Goal: Check status: Check status

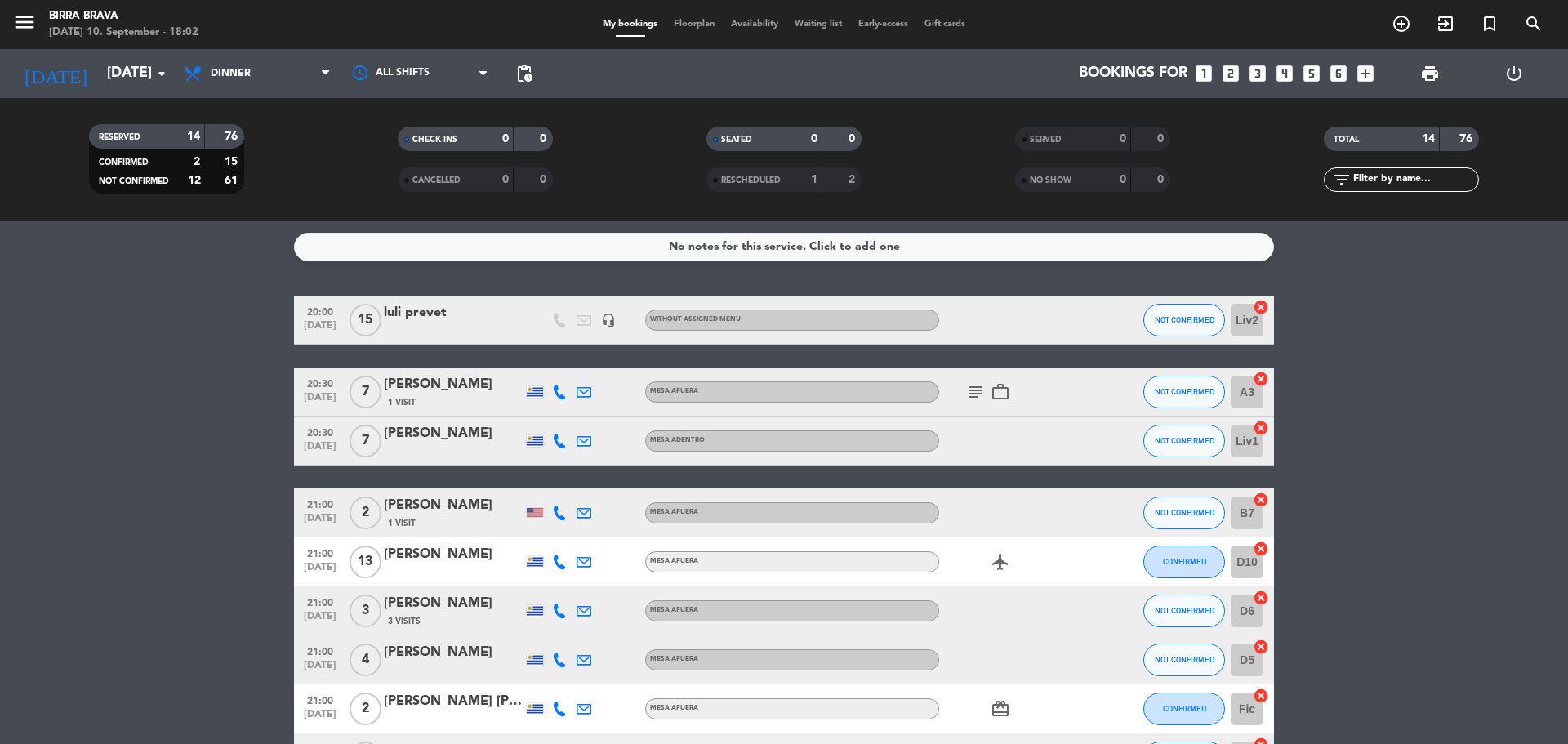
click at [969, 397] on icon "subject" at bounding box center [975, 391] width 19 height 19
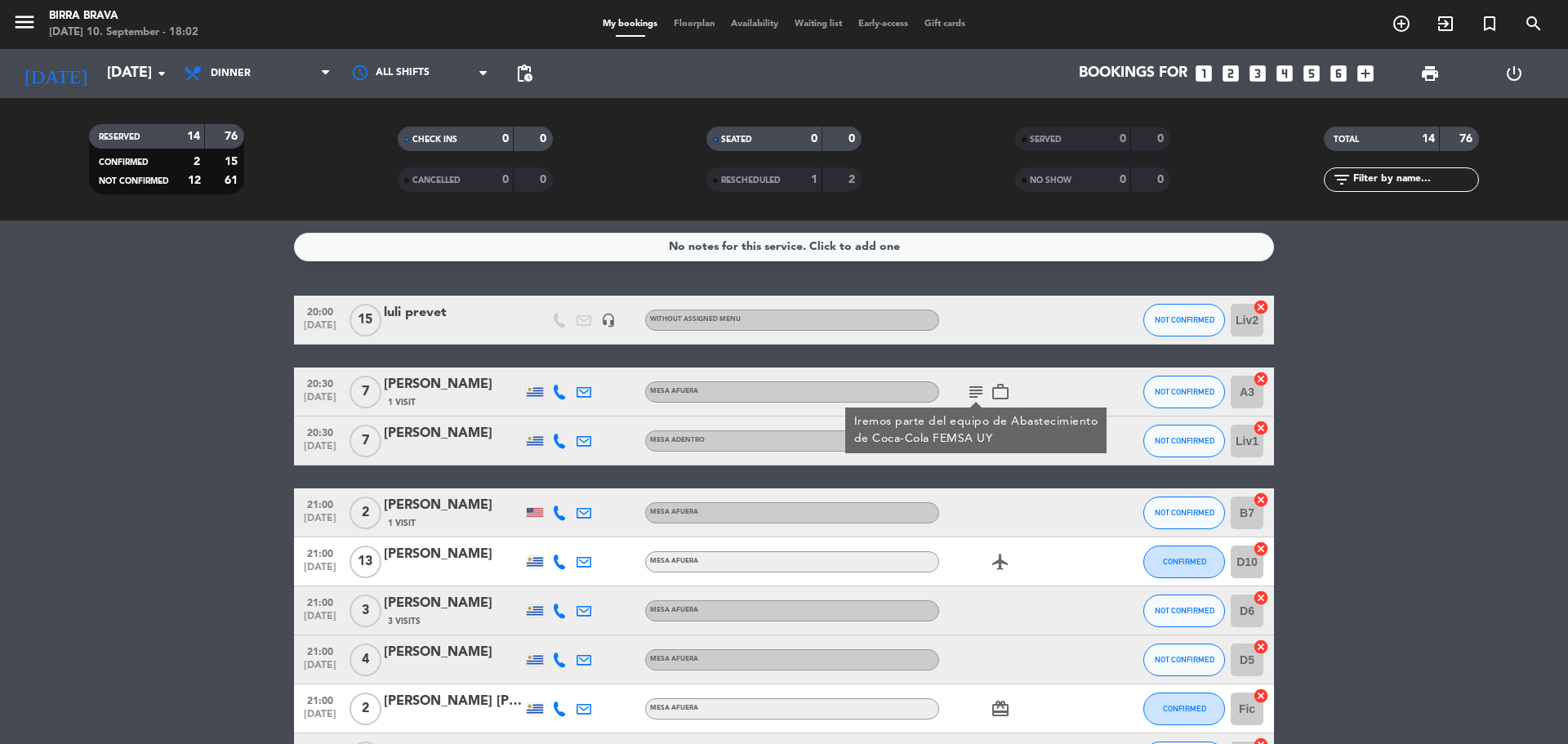
click at [1026, 386] on div "subject Iremos parte del equipo de Abastecimiento de Coca-Cola FEMSA UY work_ou…" at bounding box center [1012, 391] width 147 height 48
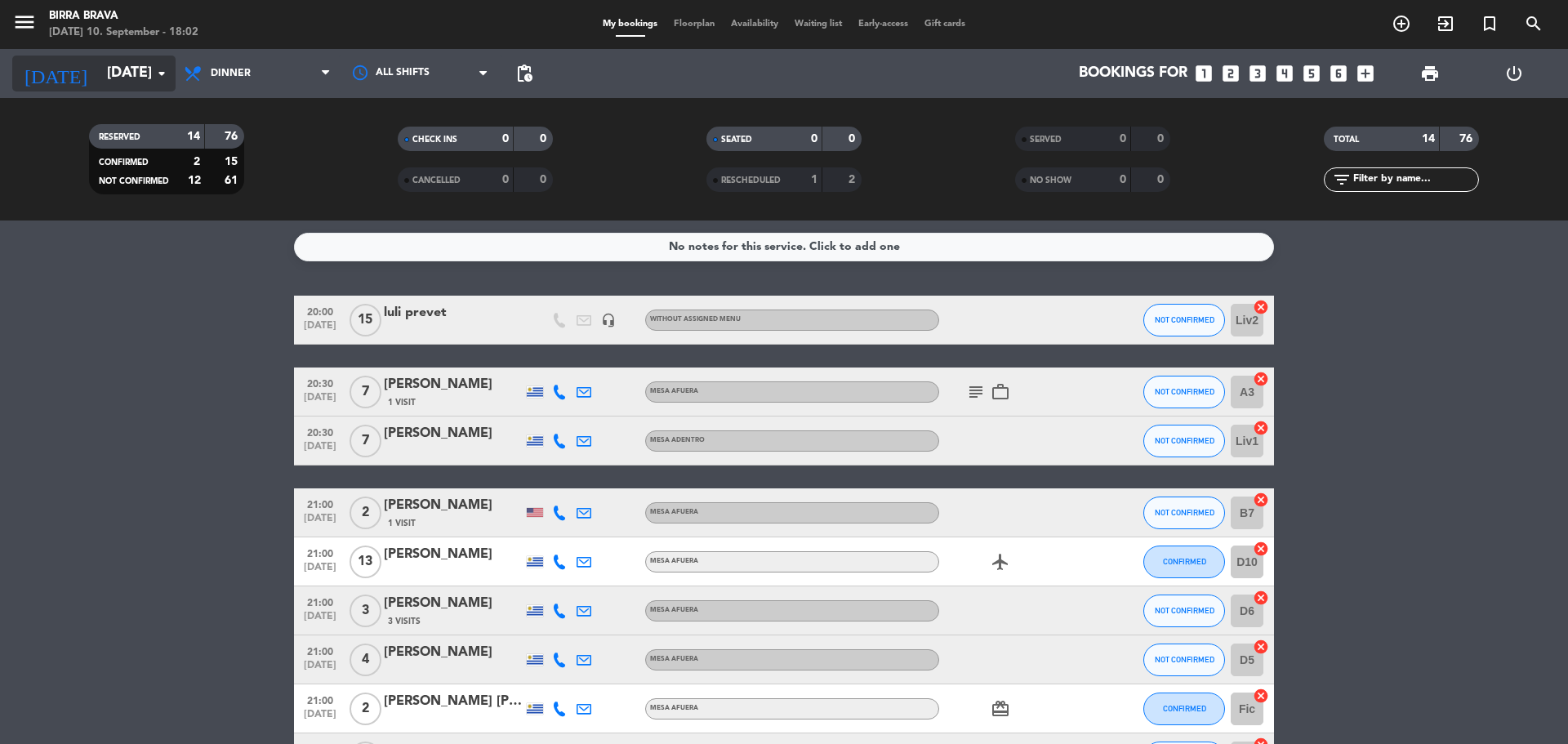
click at [158, 76] on icon "arrow_drop_down" at bounding box center [161, 73] width 19 height 19
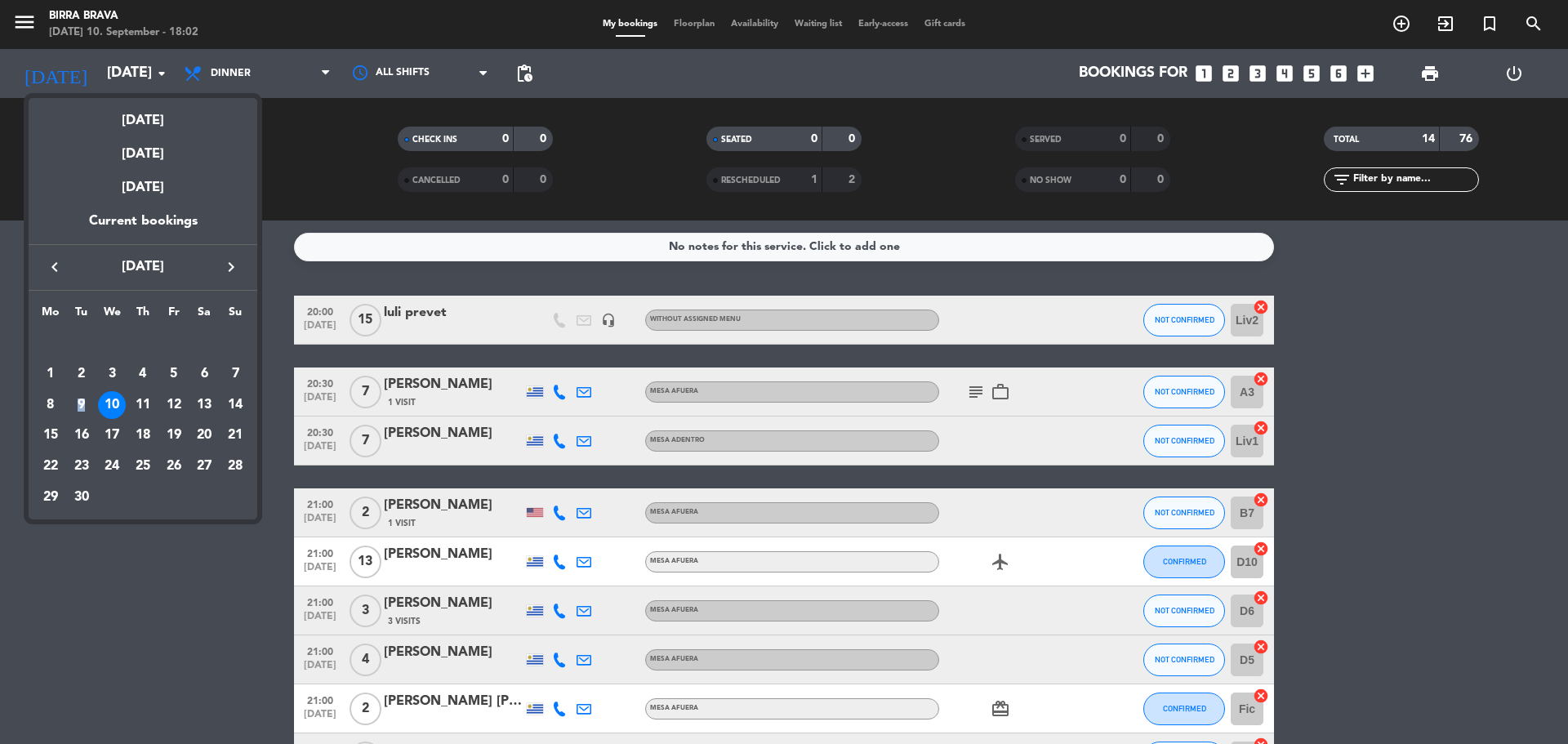
click at [82, 401] on div "9" at bounding box center [82, 405] width 28 height 28
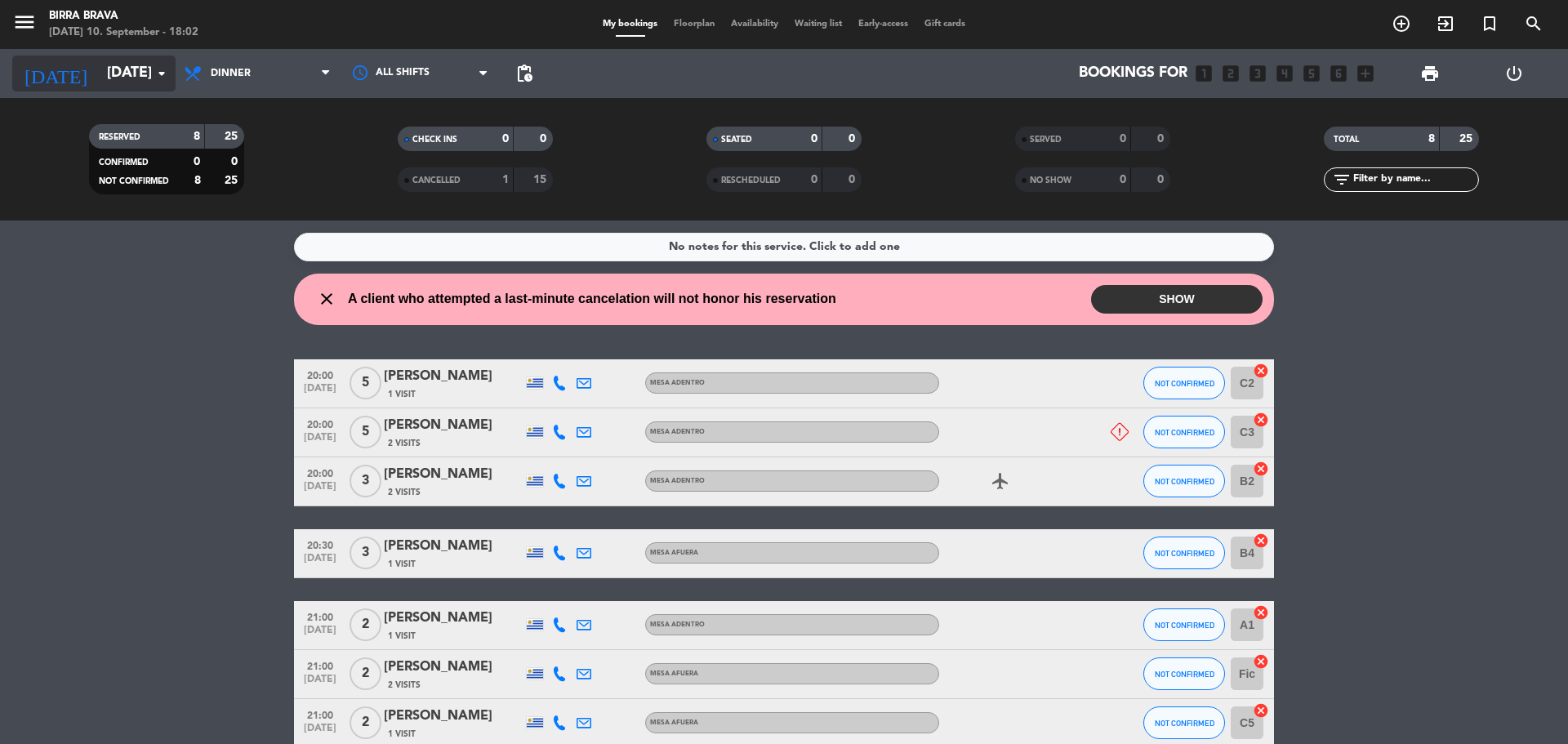
click at [147, 82] on input "[DATE]" at bounding box center [194, 73] width 189 height 32
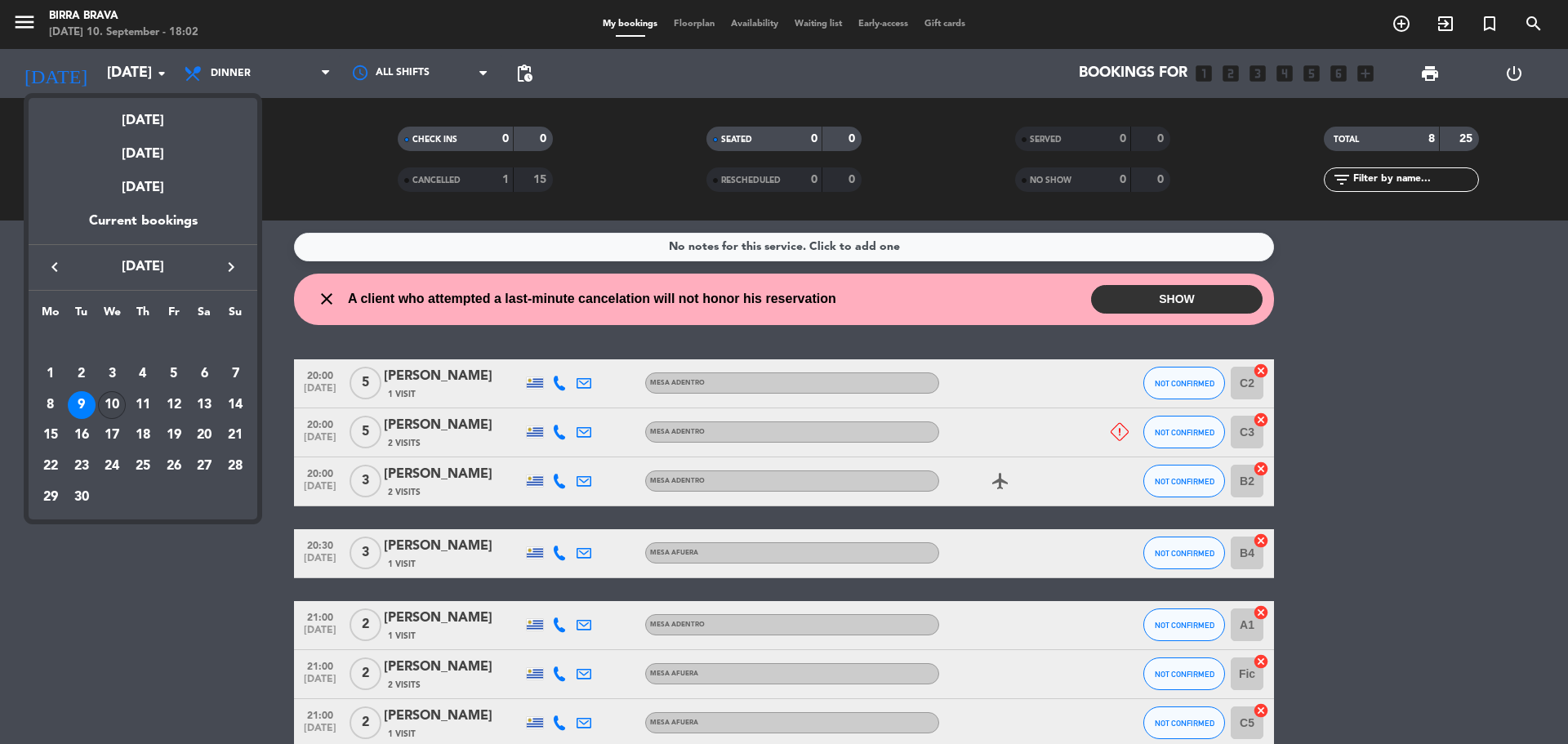
click at [117, 408] on div "10" at bounding box center [112, 405] width 28 height 28
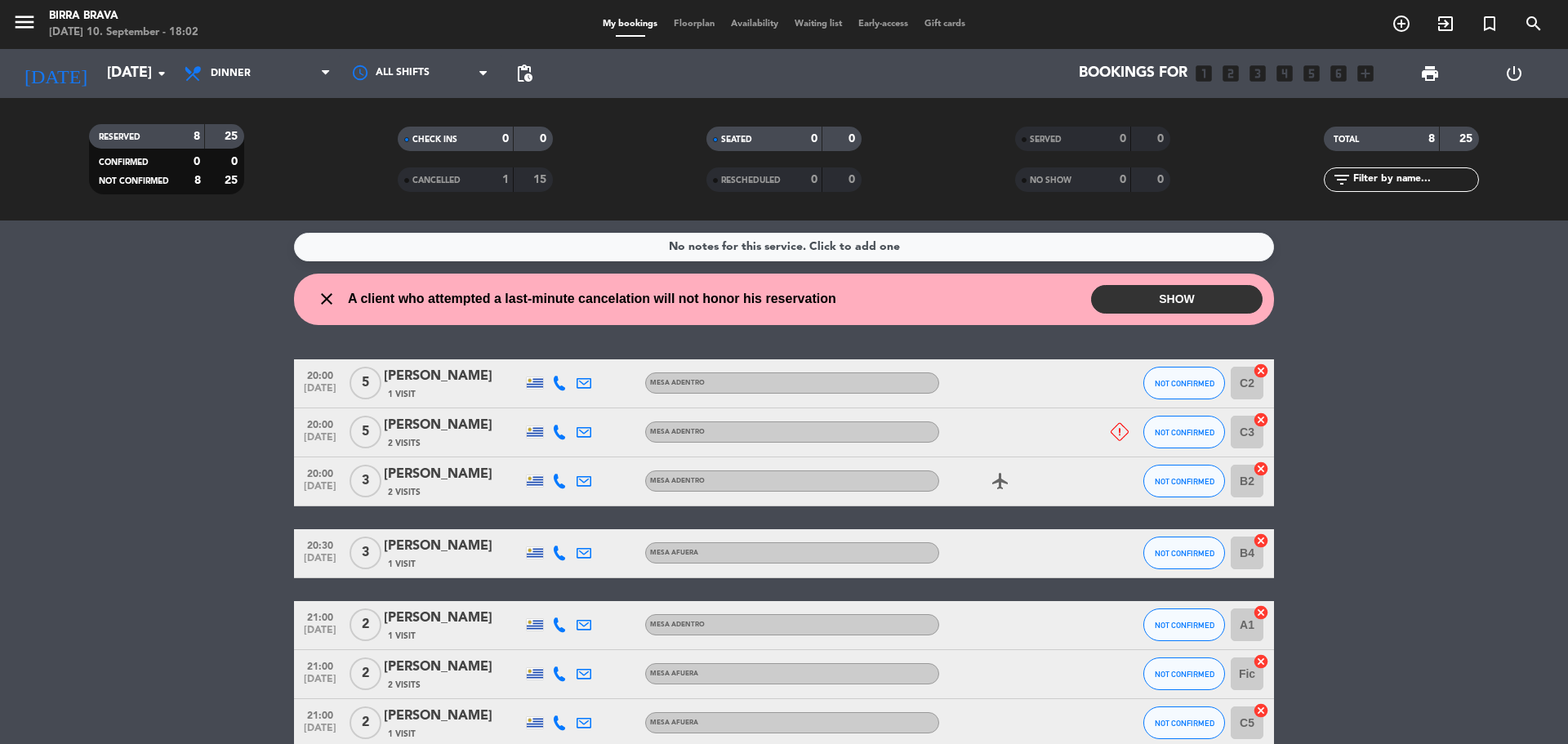
type input "[DATE]"
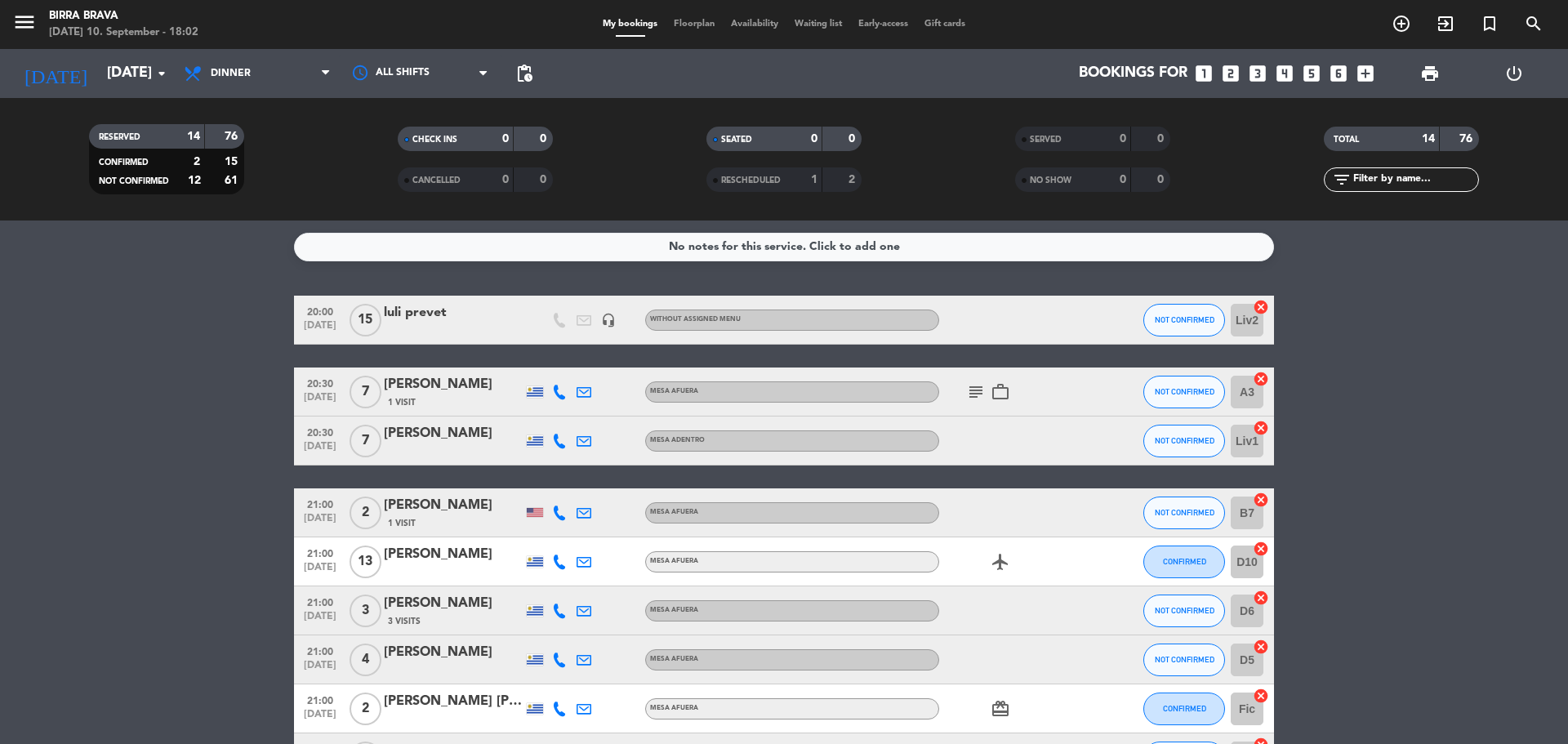
click at [986, 405] on div "subject work_outline" at bounding box center [1012, 391] width 147 height 48
click at [981, 397] on icon "subject" at bounding box center [975, 391] width 19 height 19
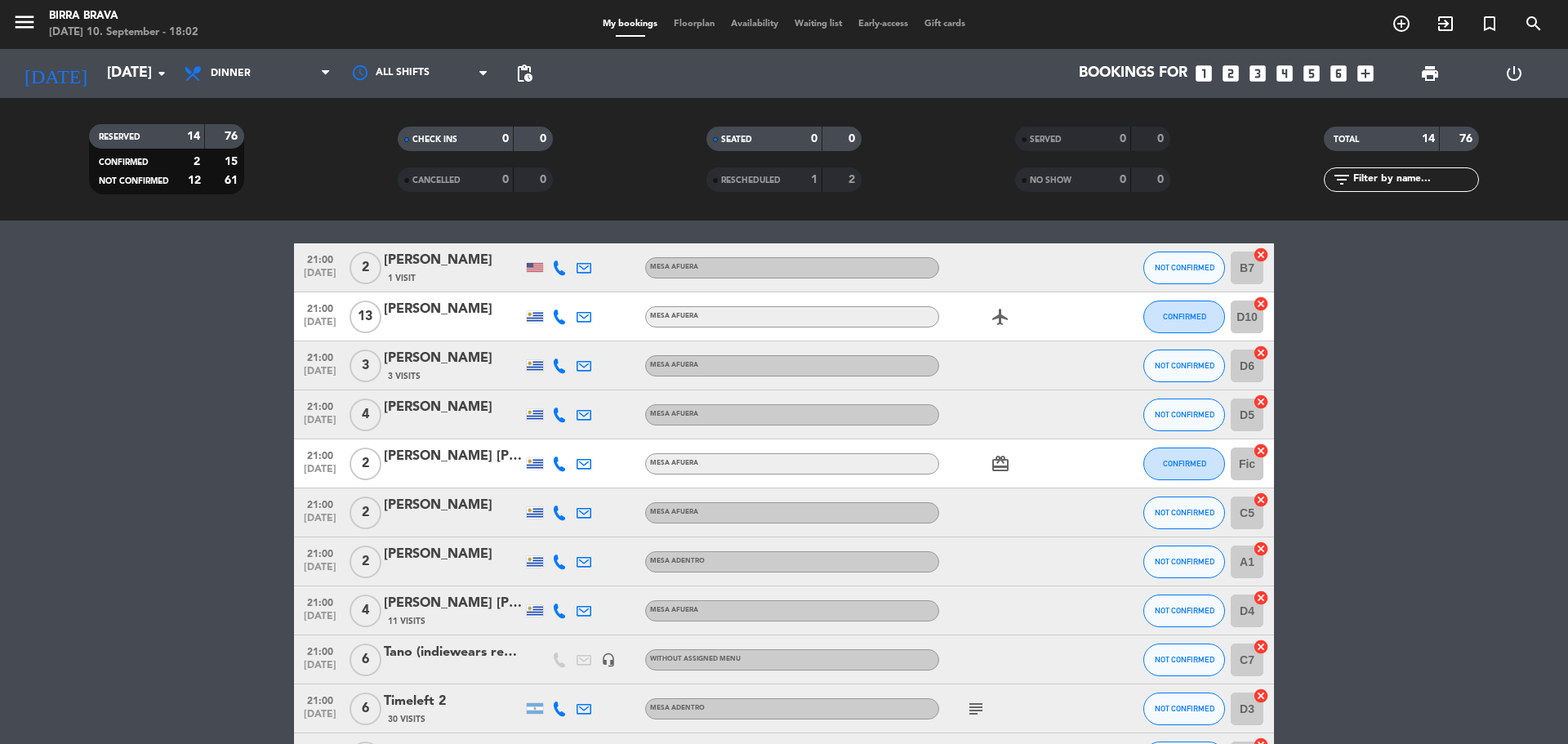
scroll to position [365, 0]
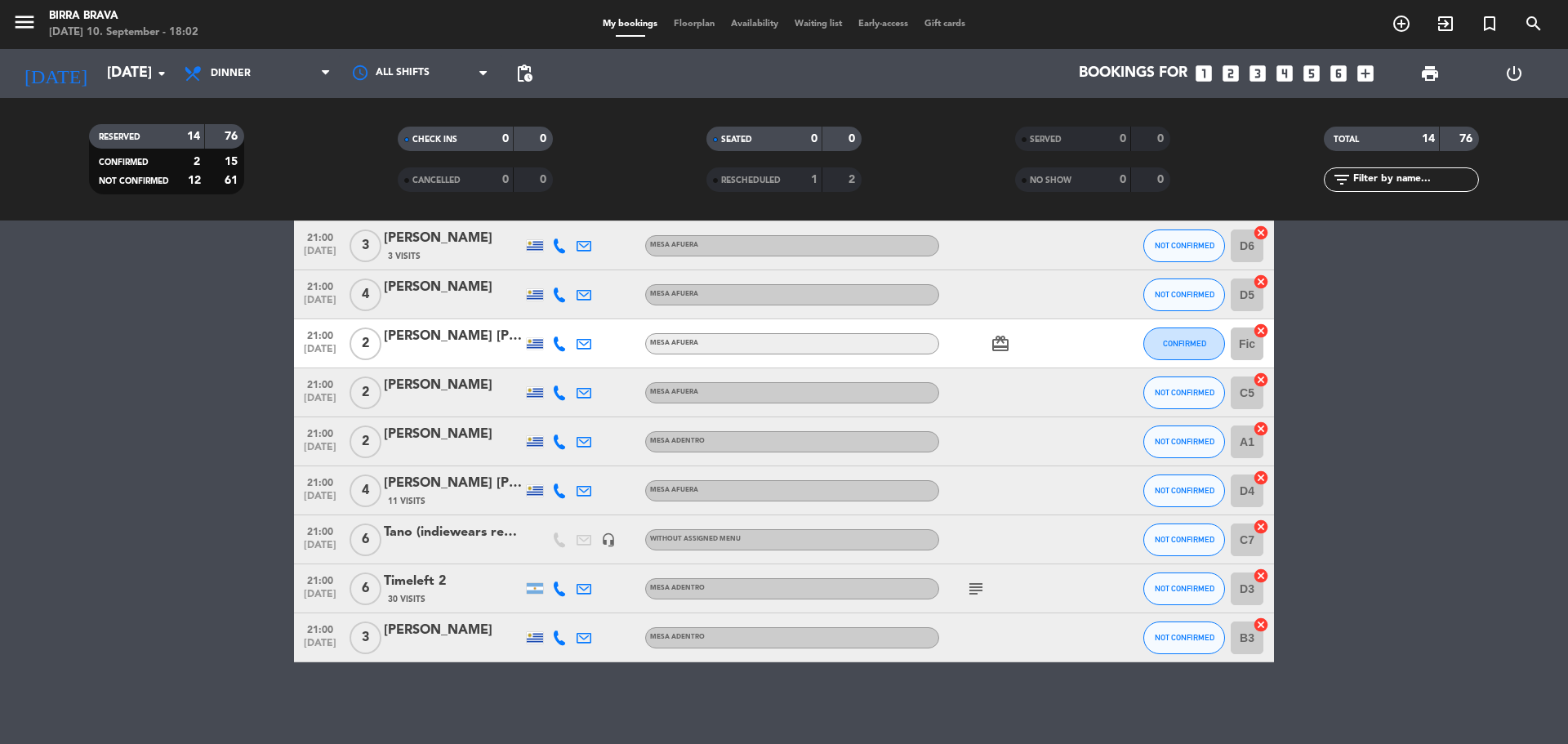
click at [983, 585] on icon "subject" at bounding box center [975, 588] width 19 height 19
click at [1019, 604] on div "subject Mesa a nombre de timeleft" at bounding box center [1012, 588] width 147 height 48
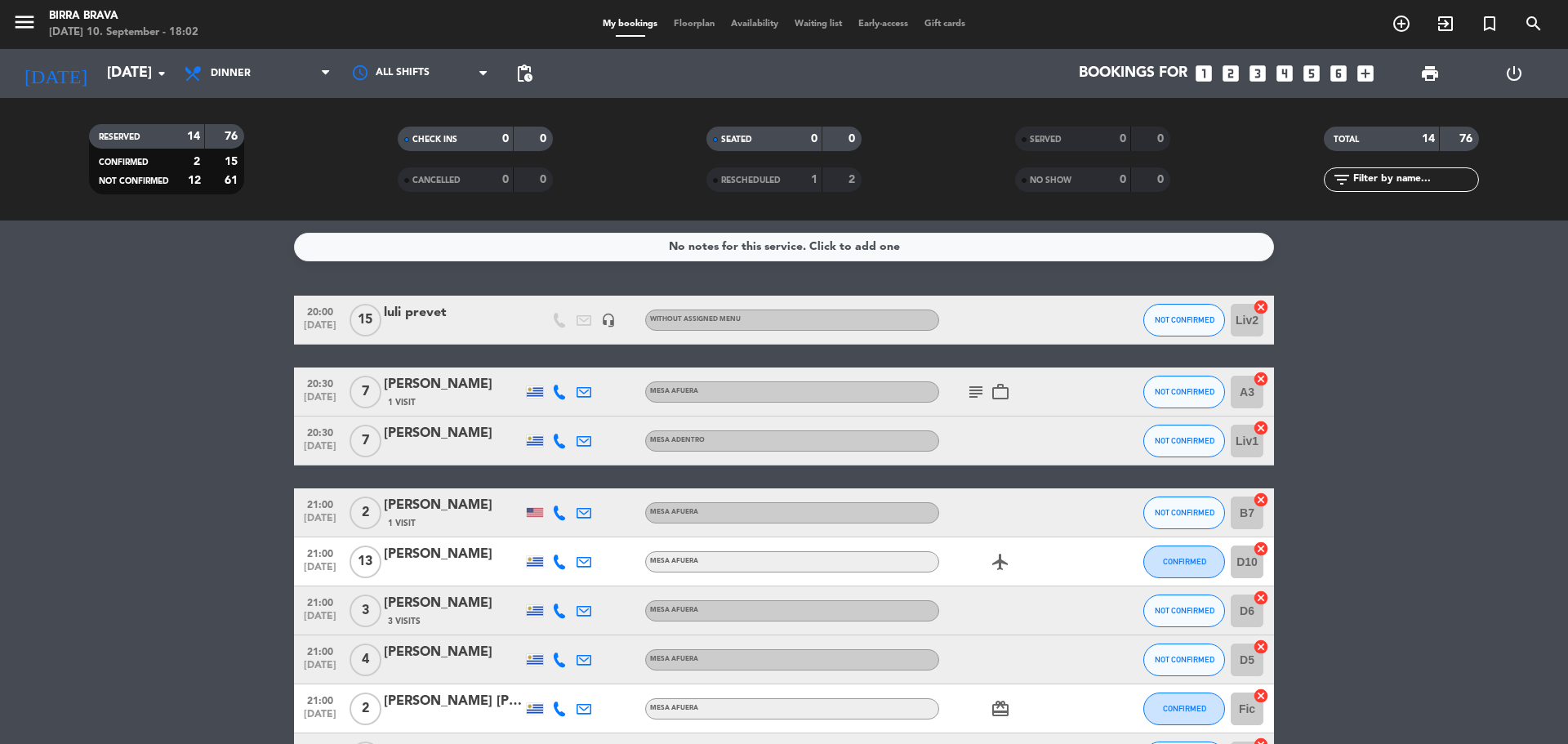
click at [997, 399] on icon "work_outline" at bounding box center [1000, 391] width 19 height 19
click at [982, 390] on icon "subject" at bounding box center [975, 391] width 19 height 19
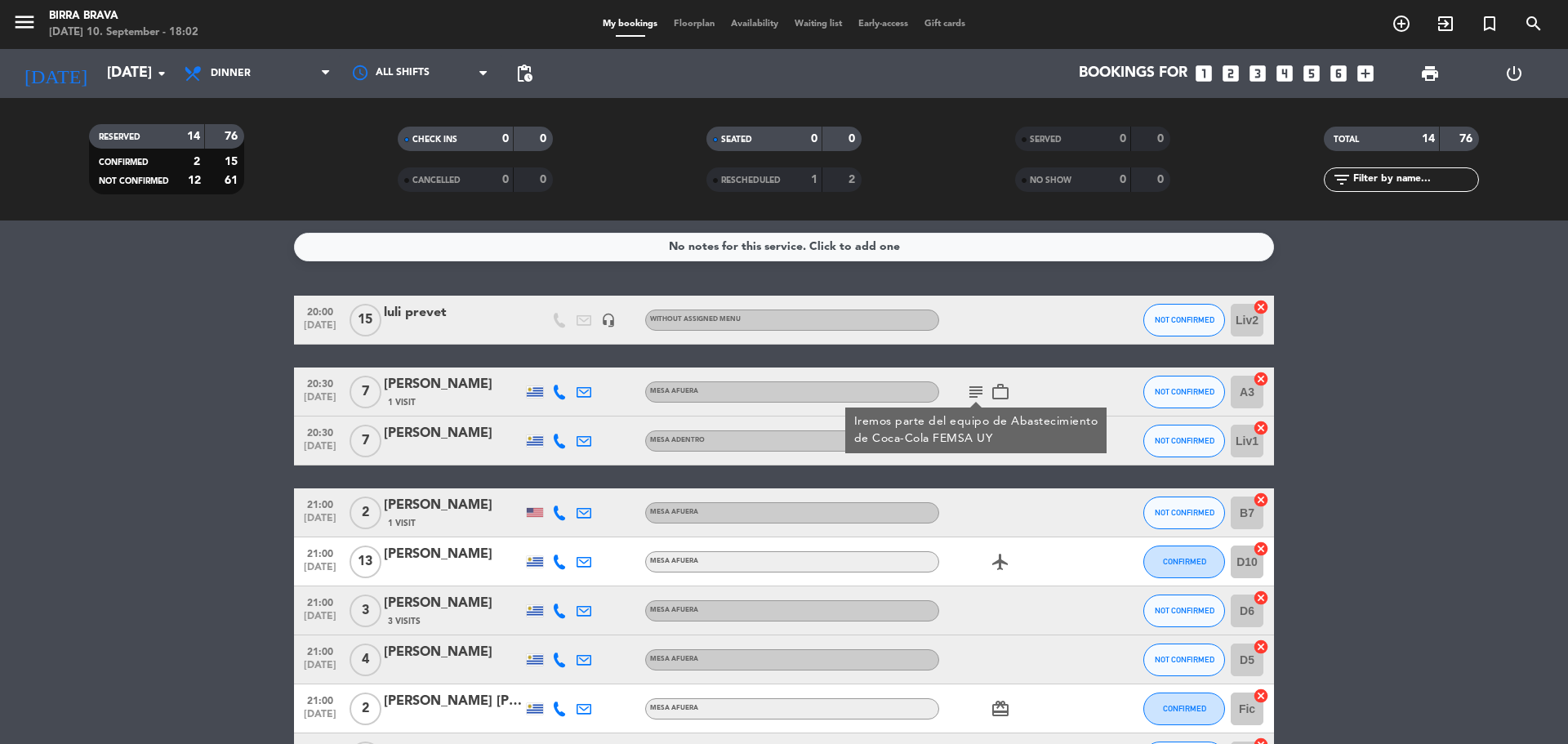
click at [1064, 493] on div at bounding box center [1012, 512] width 147 height 48
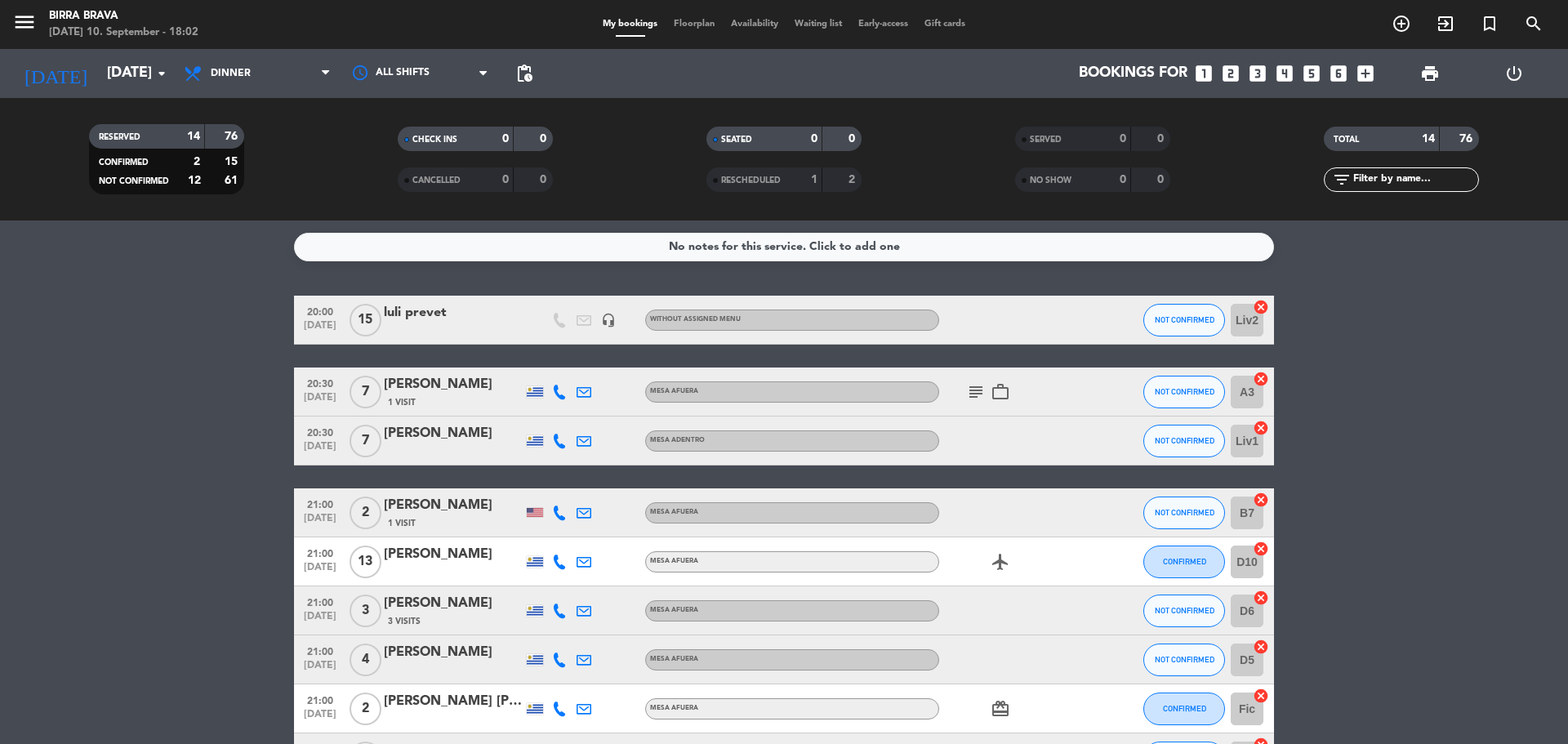
scroll to position [365, 0]
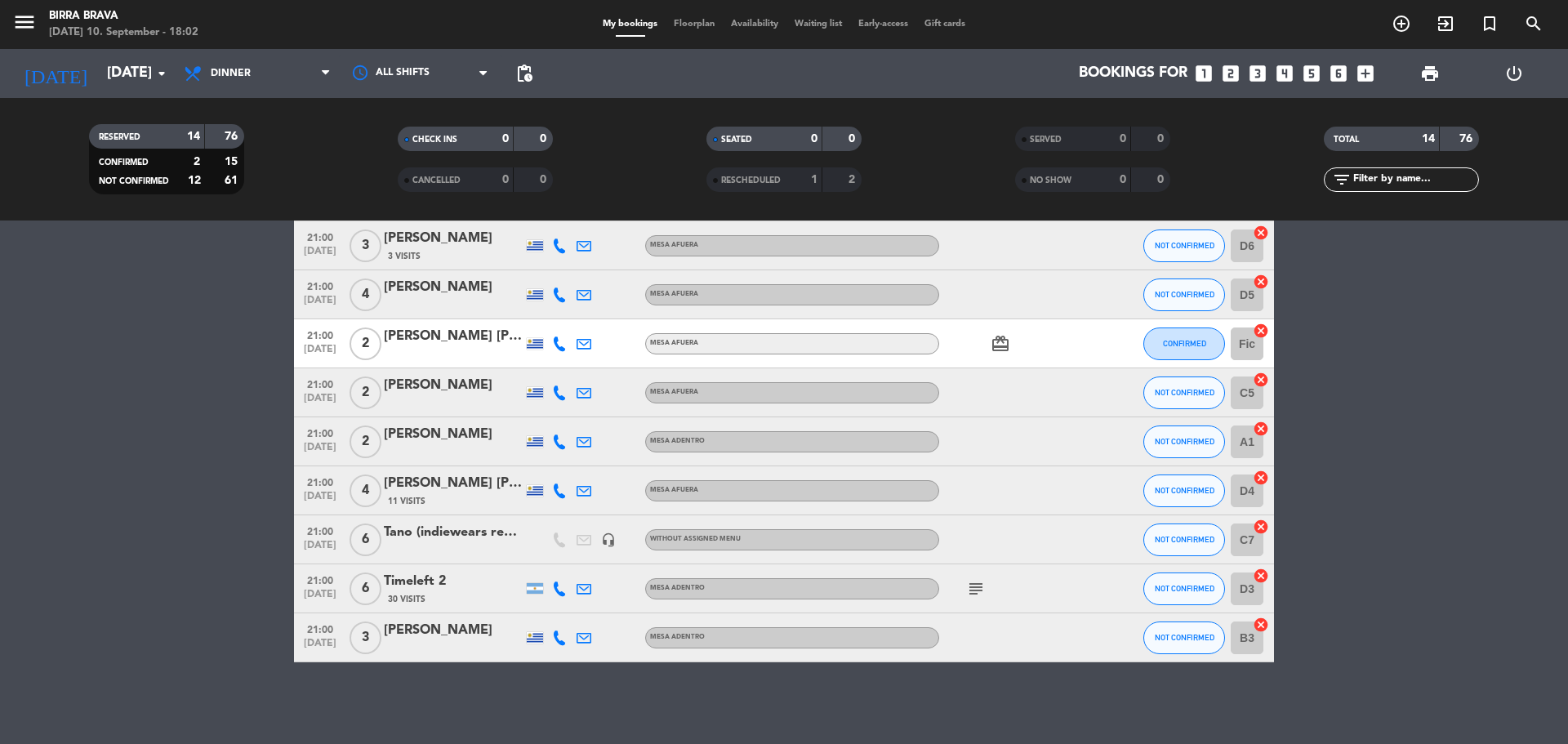
click at [983, 585] on icon "subject" at bounding box center [975, 588] width 19 height 19
